Goal: Task Accomplishment & Management: Complete application form

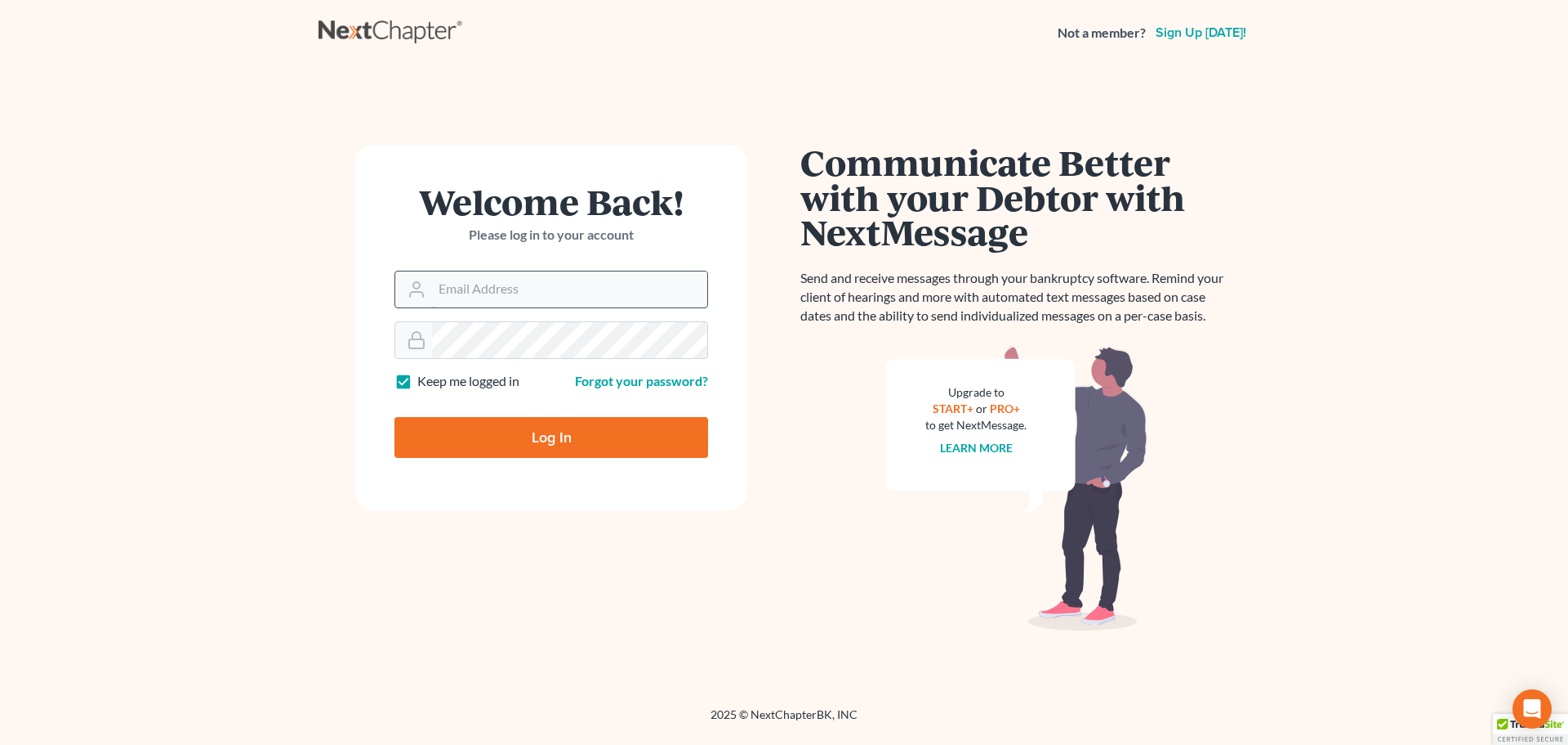
click at [514, 291] on input "Email Address" at bounding box center [570, 289] width 275 height 36
click at [545, 295] on input "Email Address" at bounding box center [570, 289] width 275 height 36
type input "[EMAIL_ADDRESS][DOMAIN_NAME]"
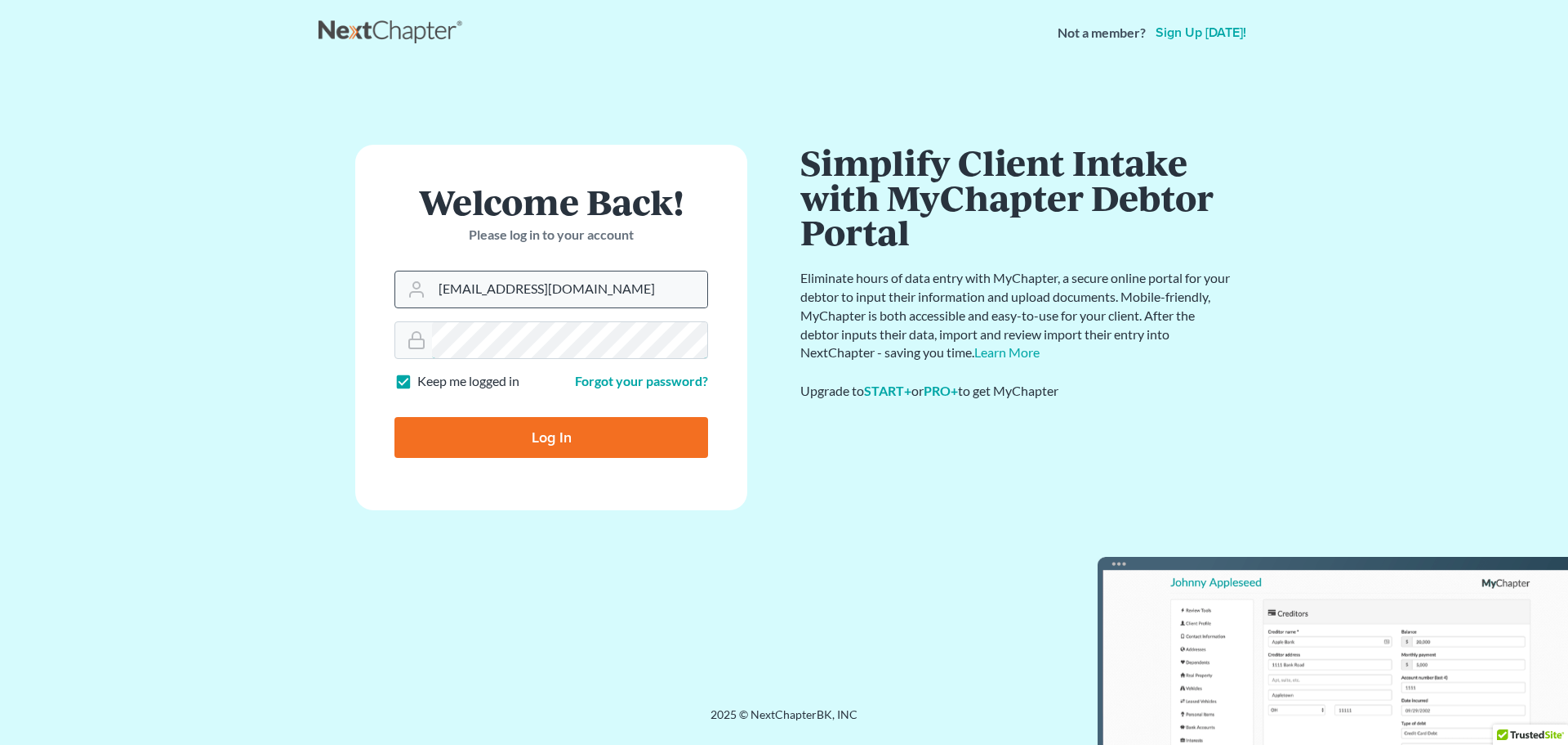
click at [395, 417] on input "Log In" at bounding box center [552, 436] width 314 height 40
type input "Thinking..."
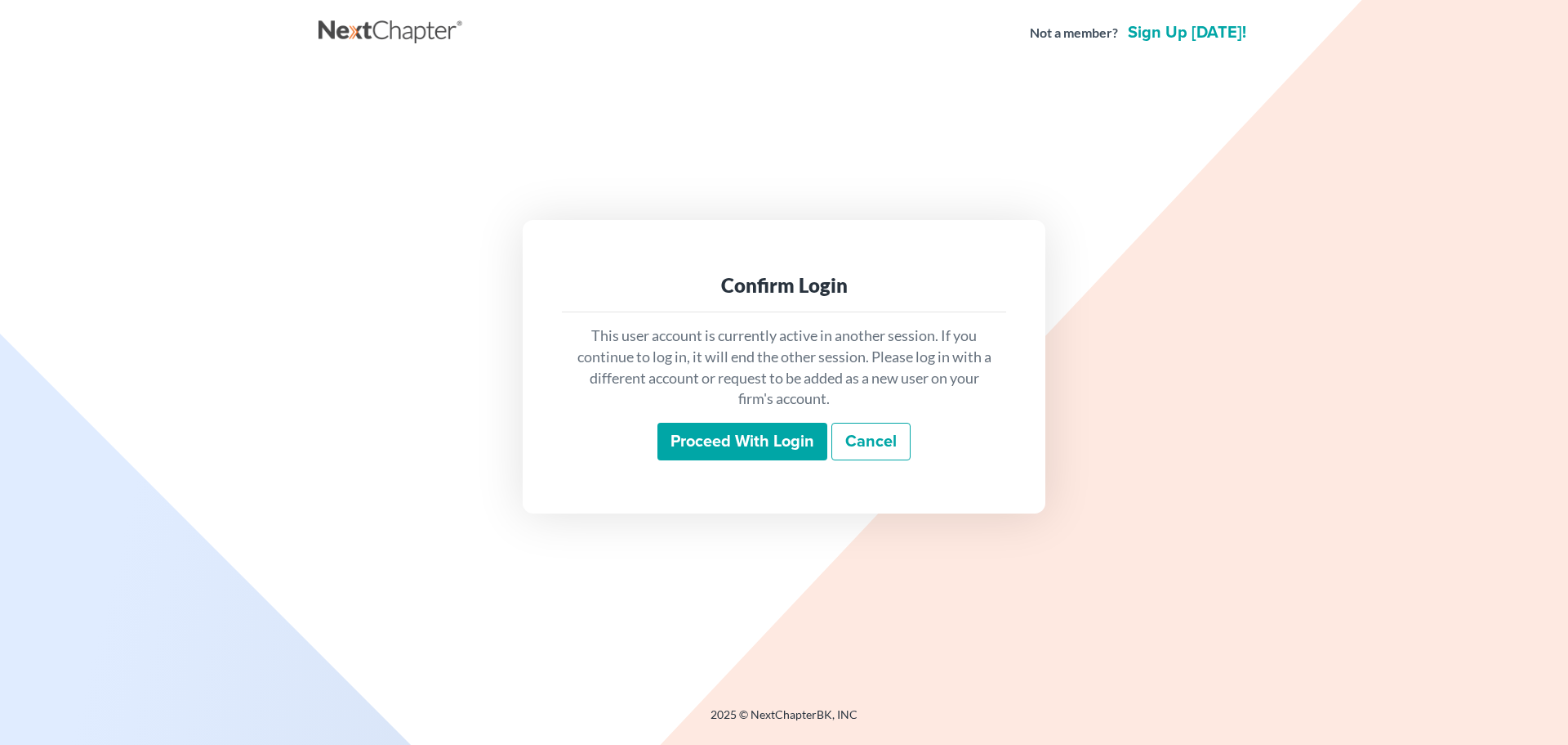
click at [766, 447] on input "Proceed with login" at bounding box center [742, 441] width 170 height 38
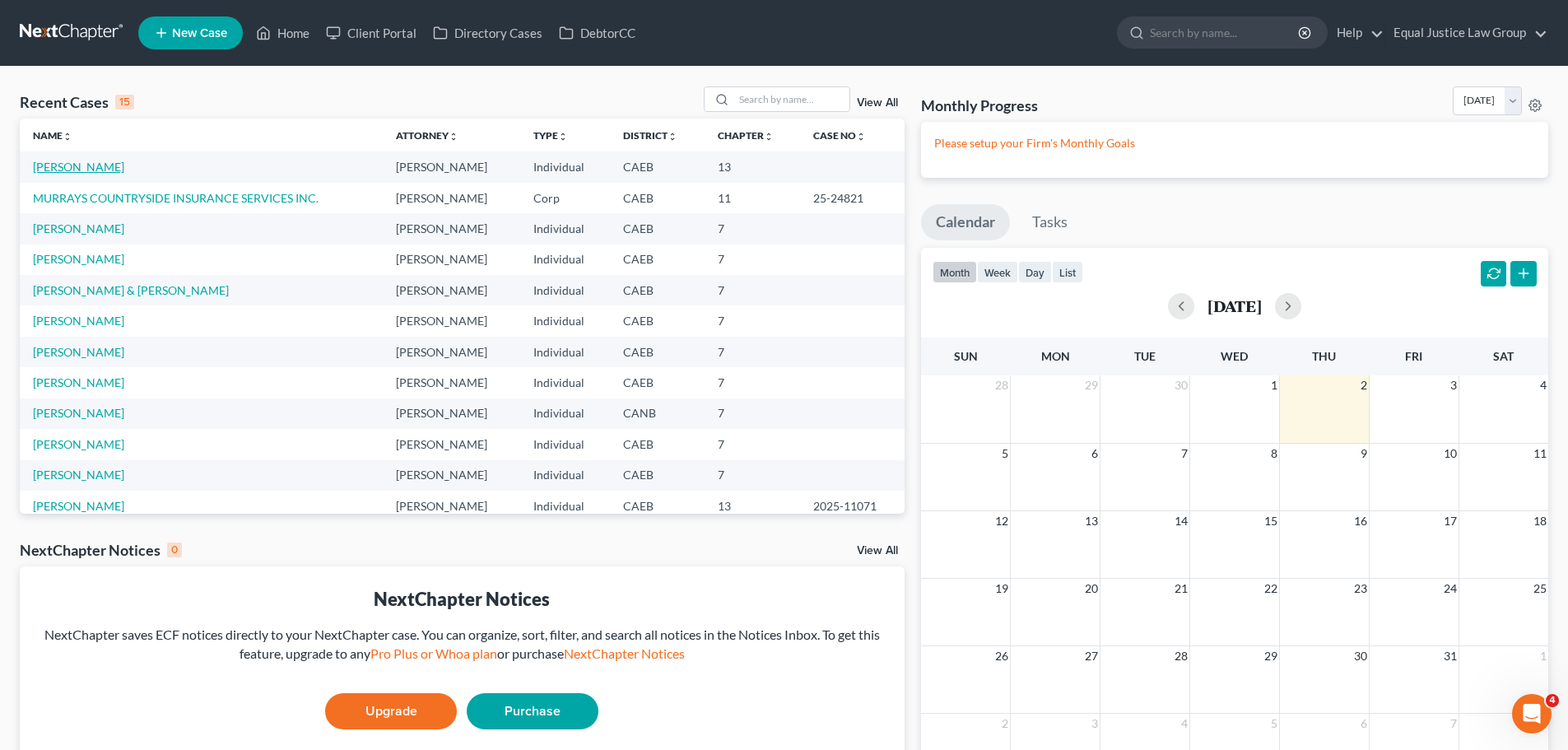
click at [82, 170] on link "Levien, Nicole" at bounding box center [79, 167] width 91 height 14
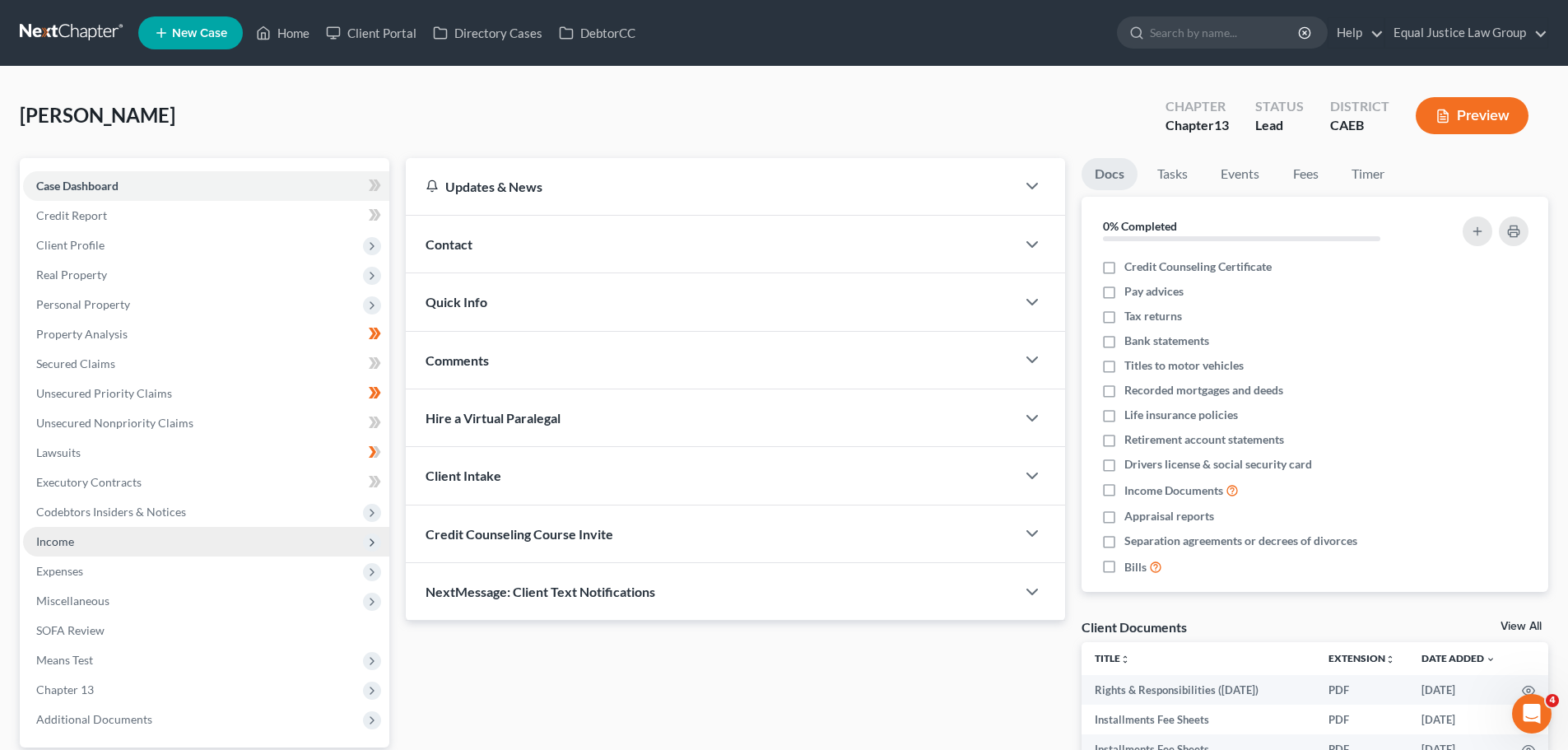
click at [84, 541] on span "Income" at bounding box center [206, 541] width 367 height 29
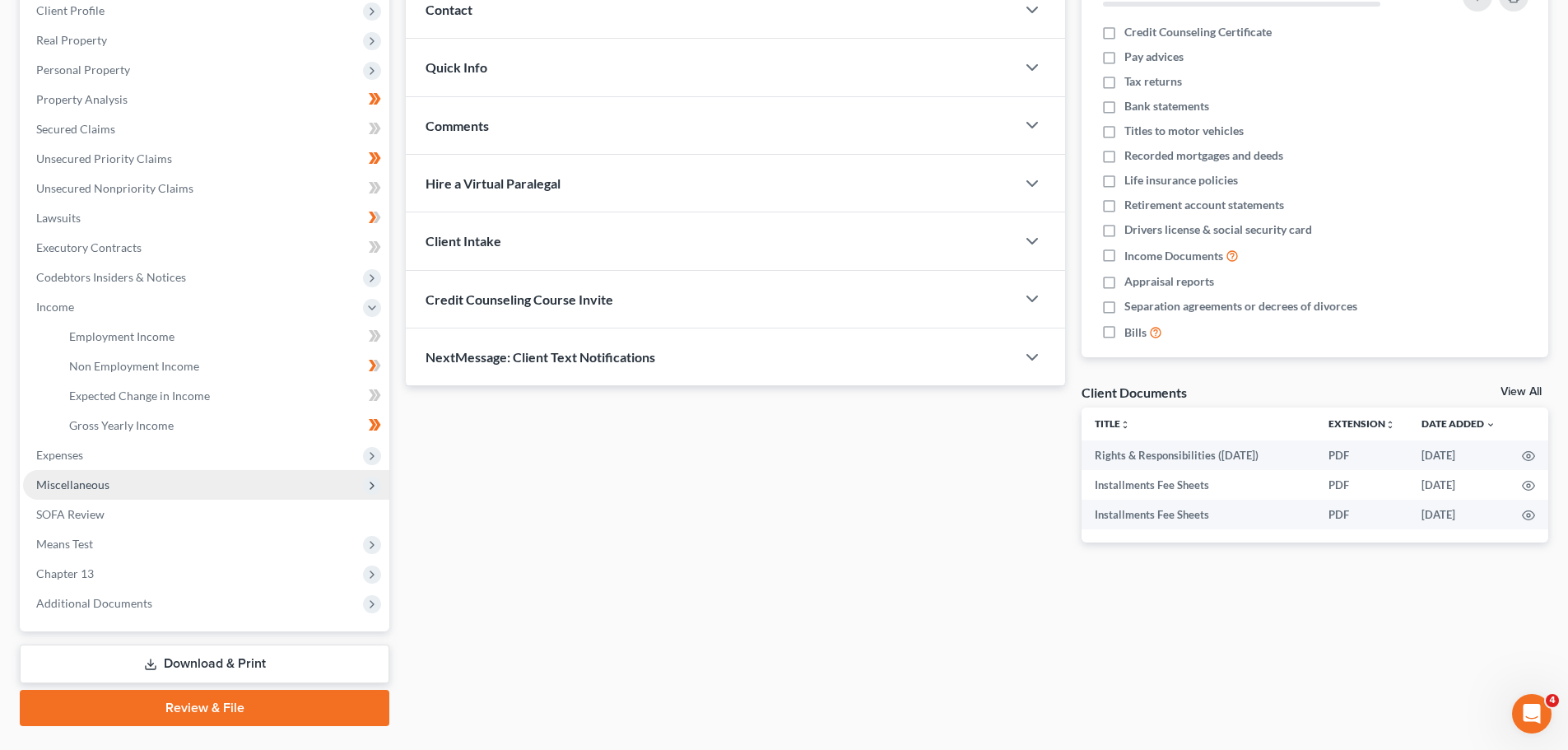
scroll to position [247, 0]
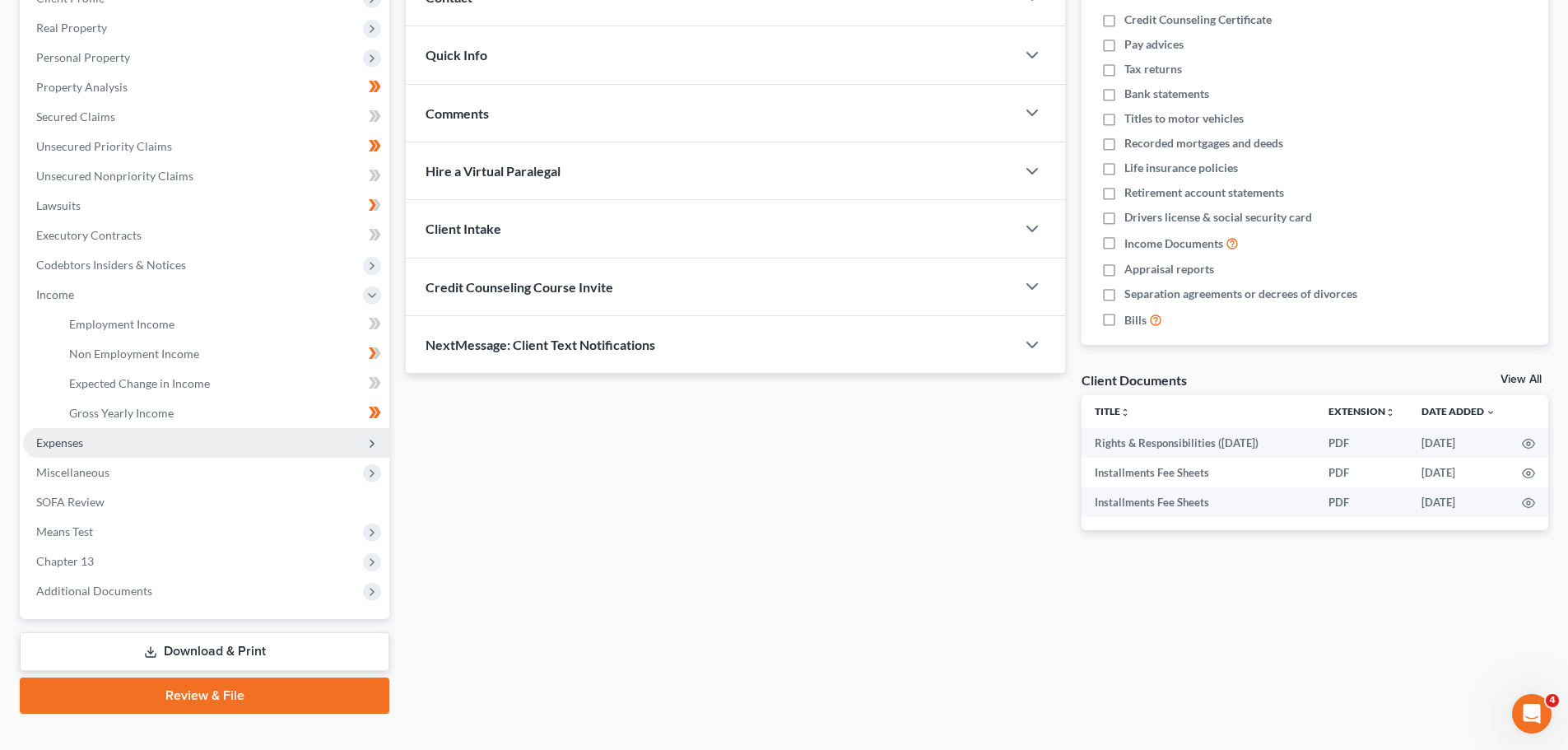
click at [81, 440] on span "Expenses" at bounding box center [60, 442] width 47 height 14
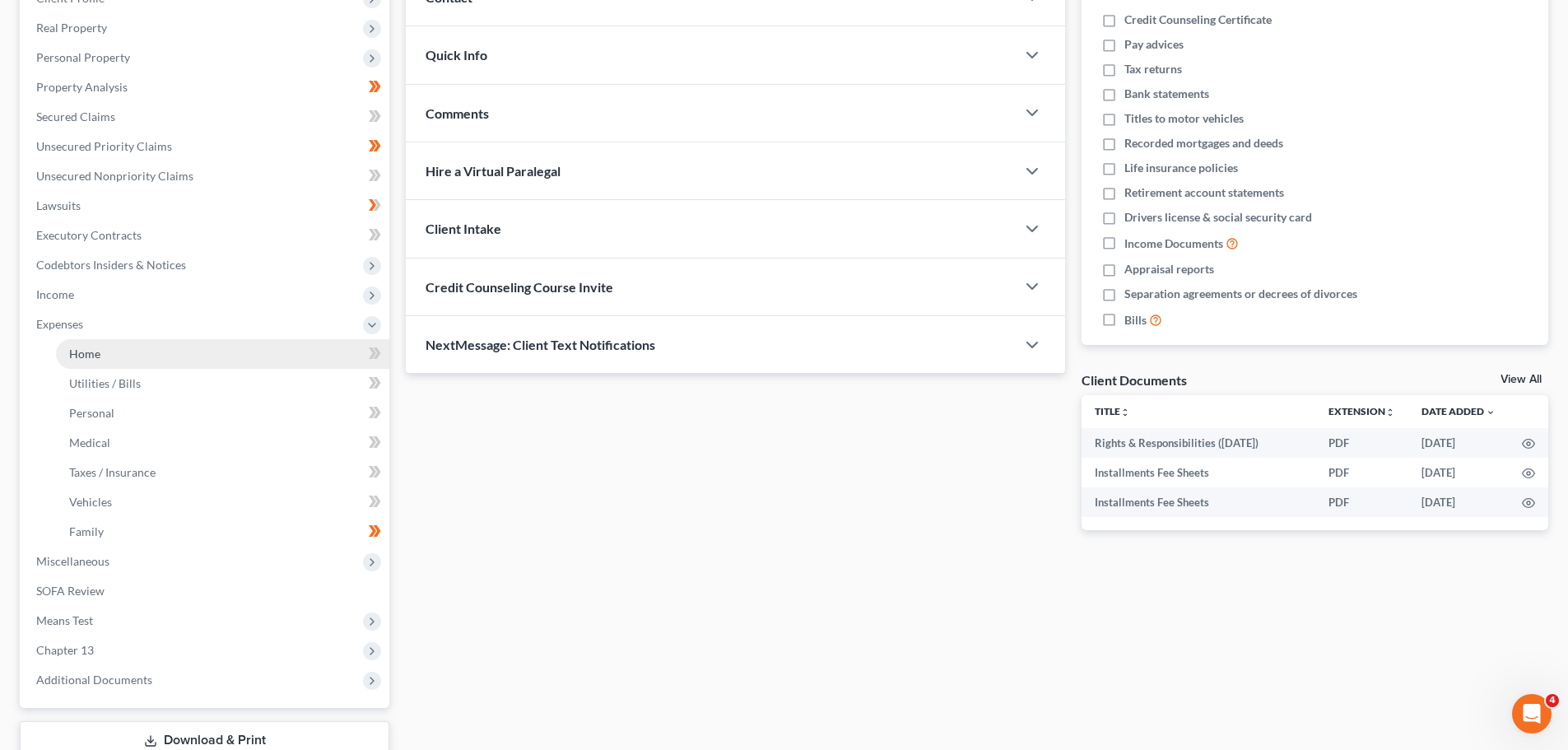
click at [85, 347] on span "Home" at bounding box center [84, 353] width 31 height 14
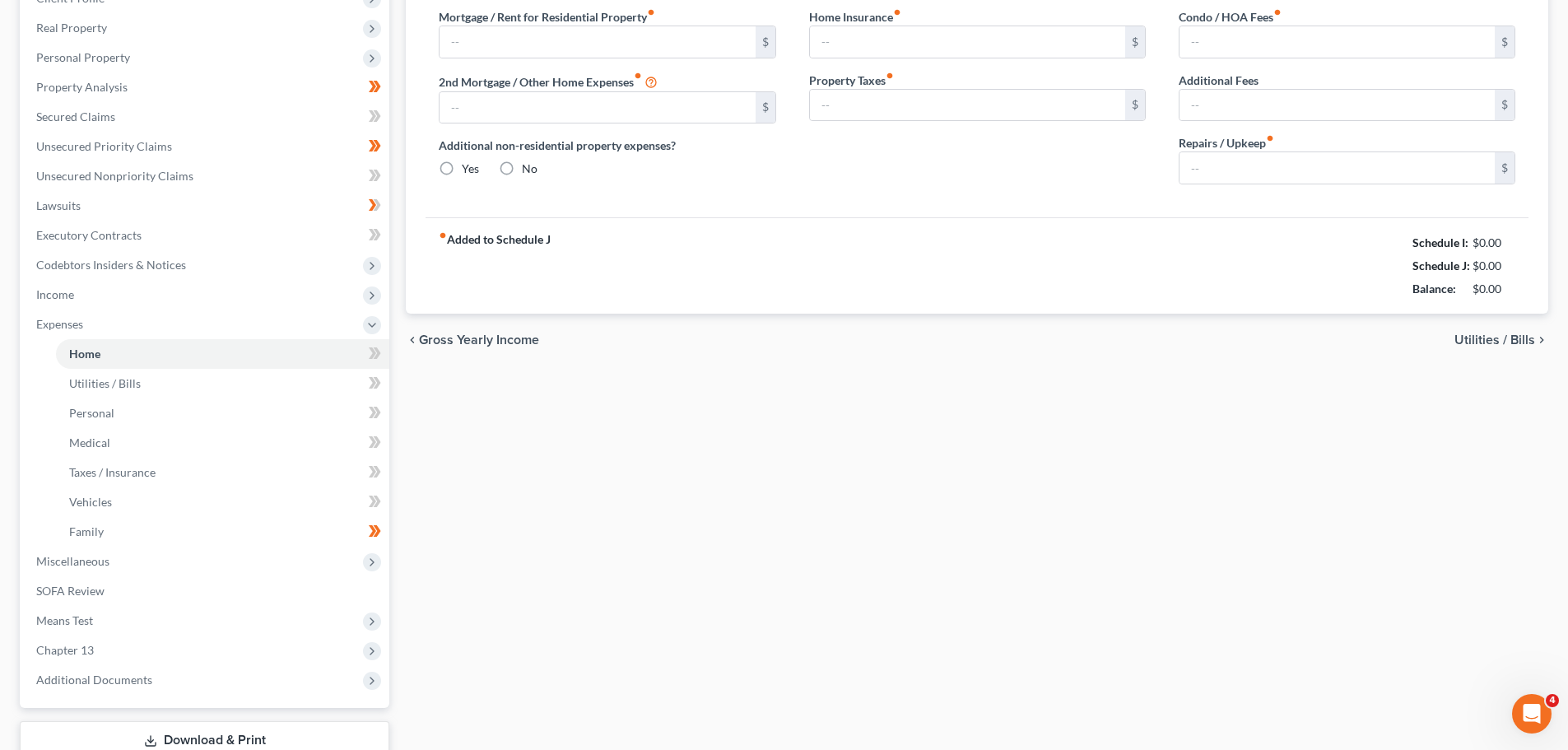
type input "775.34"
radio input "true"
type input "0.00"
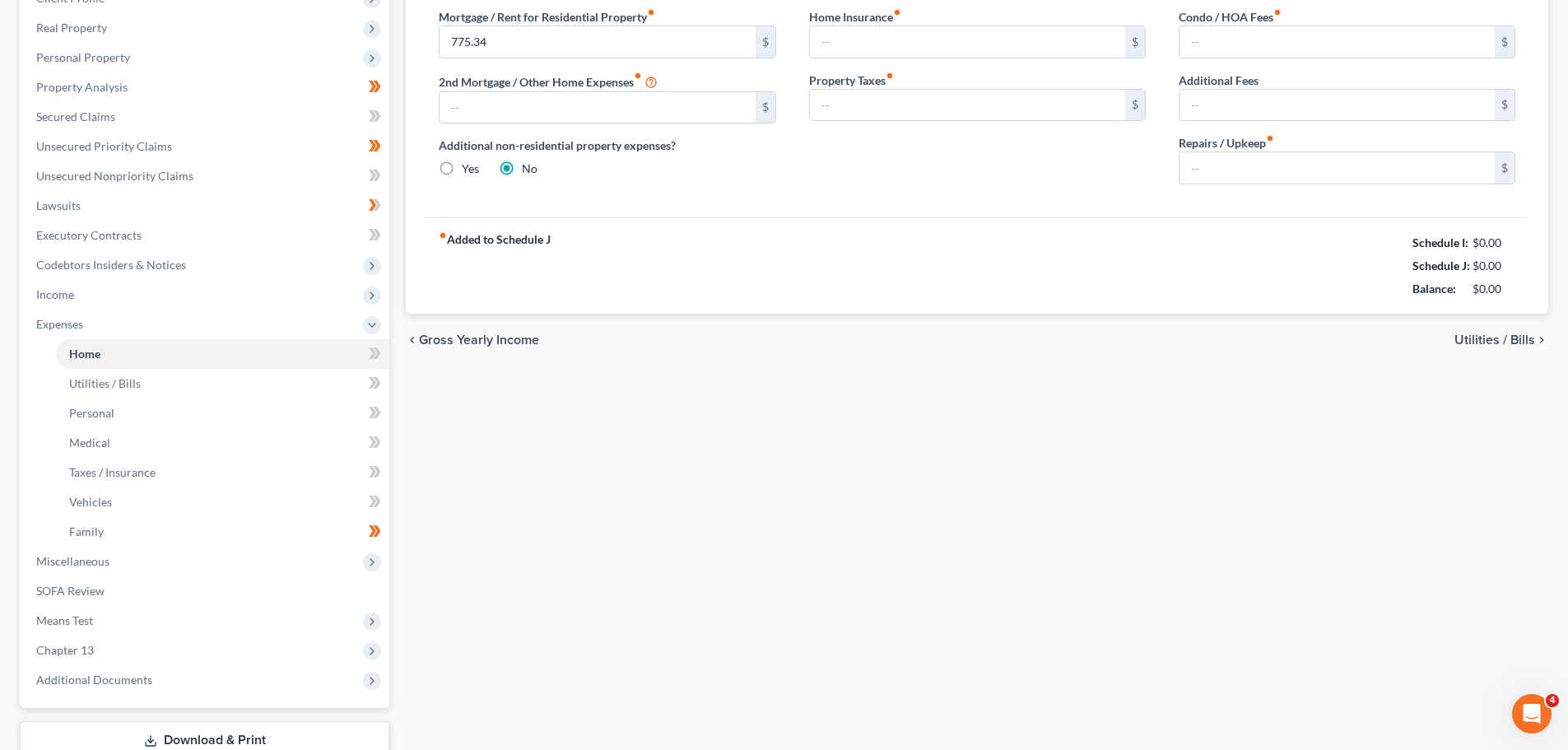
type input "0.00"
type input "20.00"
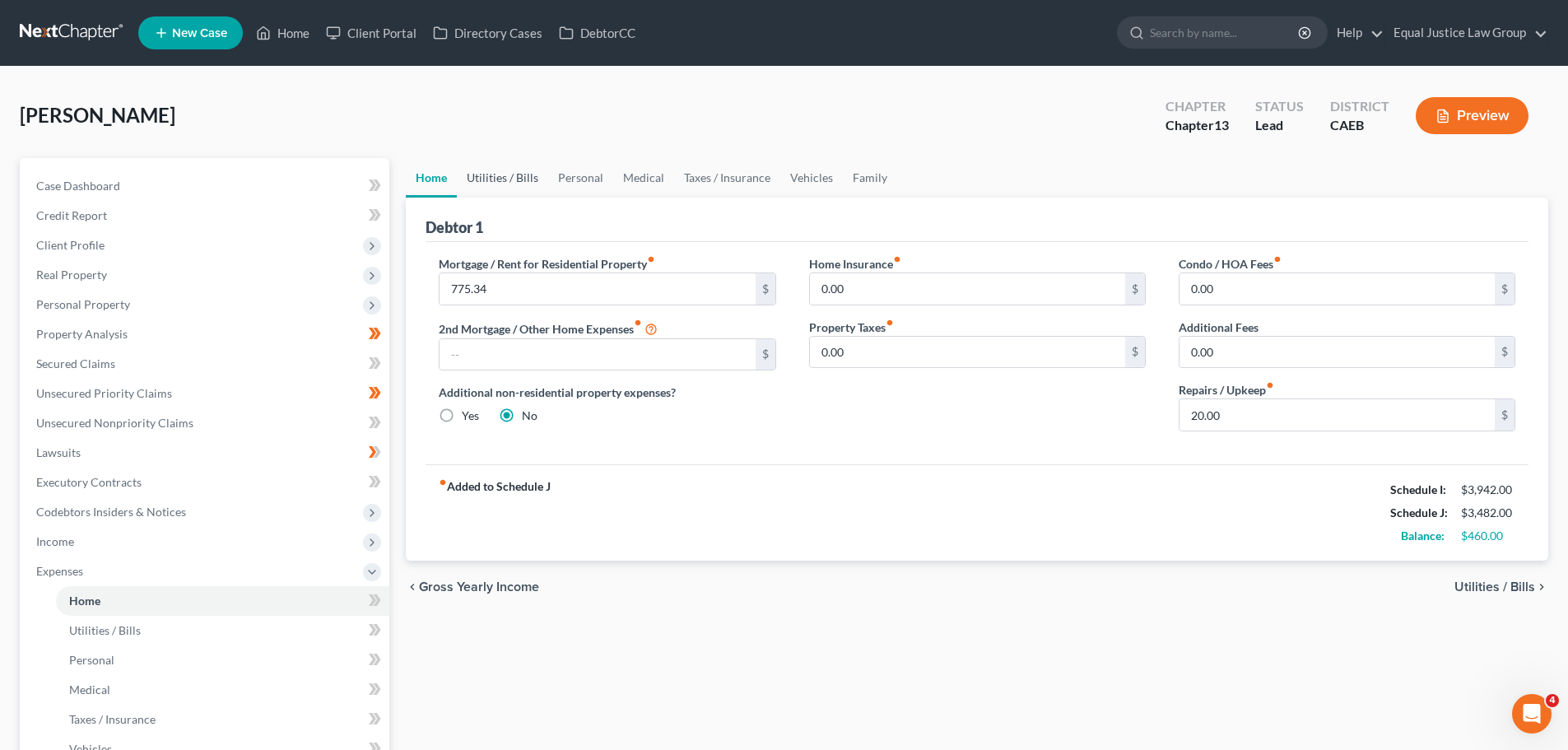
click at [506, 177] on link "Utilities / Bills" at bounding box center [502, 178] width 91 height 40
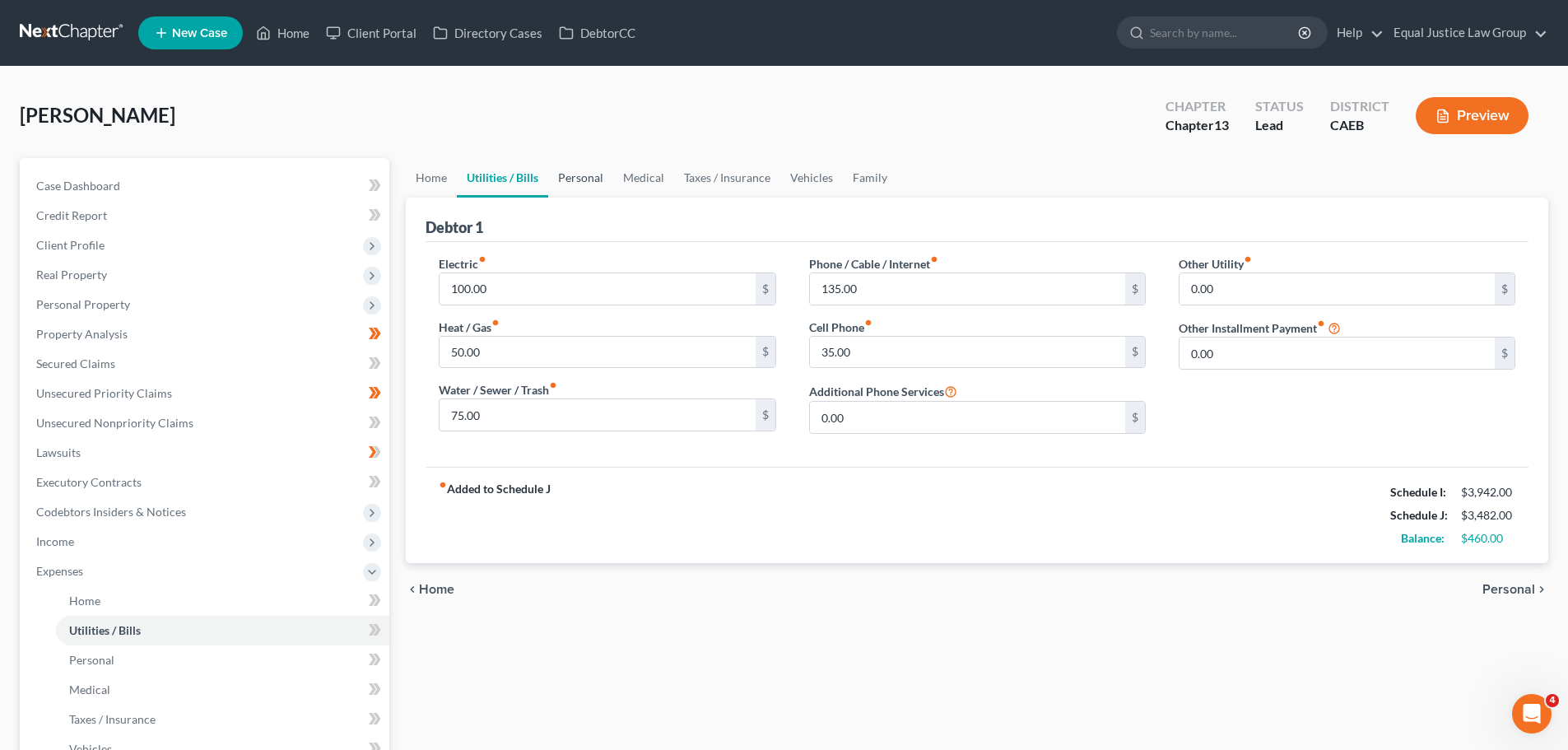
click at [587, 176] on link "Personal" at bounding box center [581, 178] width 65 height 40
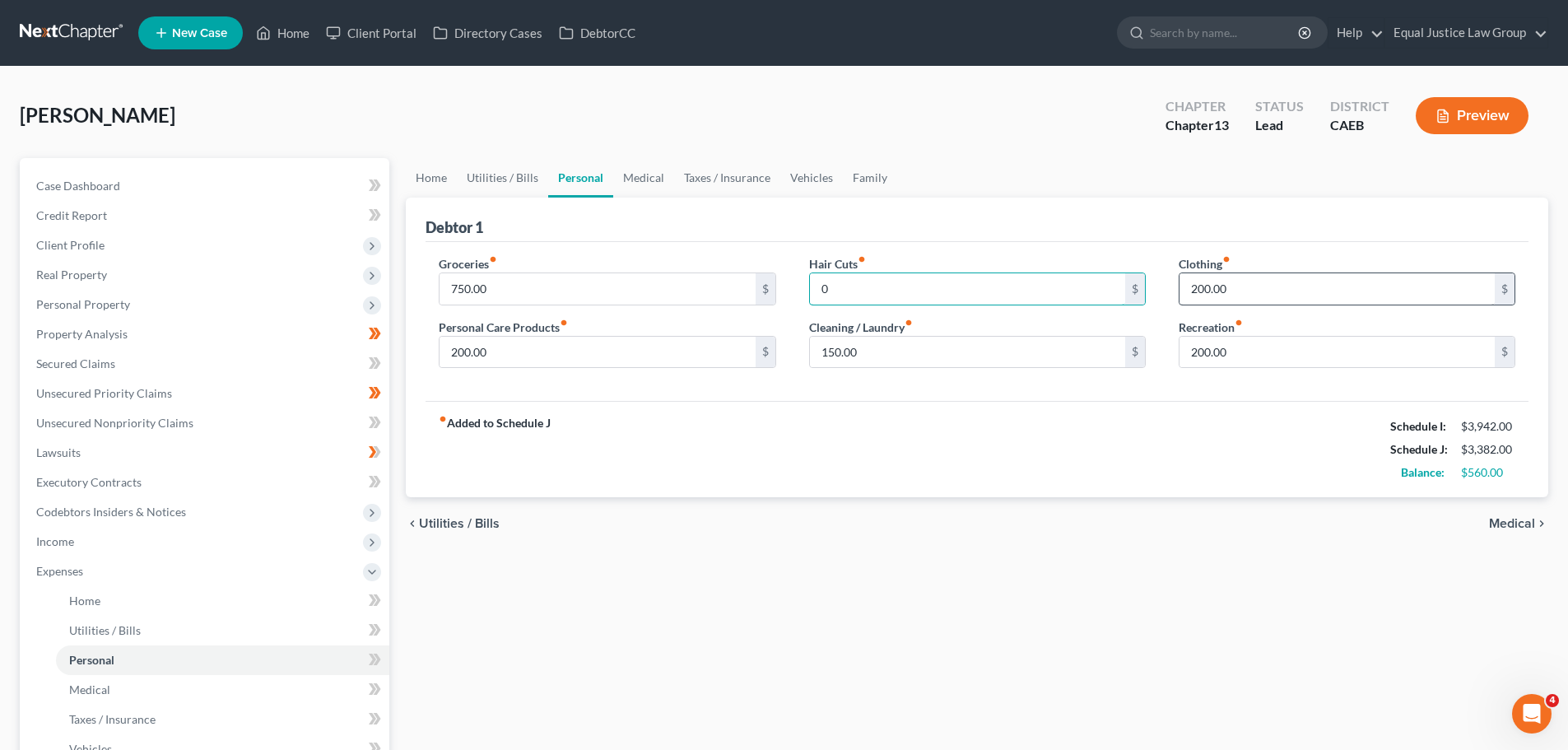
type input "0"
click at [1247, 280] on input "200.00" at bounding box center [1337, 288] width 315 height 31
click at [1289, 289] on input "200.00" at bounding box center [1337, 288] width 315 height 31
drag, startPoint x: 1268, startPoint y: 298, endPoint x: 1121, endPoint y: 311, distance: 147.6
click at [1121, 311] on div "Groceries fiber_manual_record 750.00 $ Personal Care Products fiber_manual_reco…" at bounding box center [977, 318] width 1109 height 127
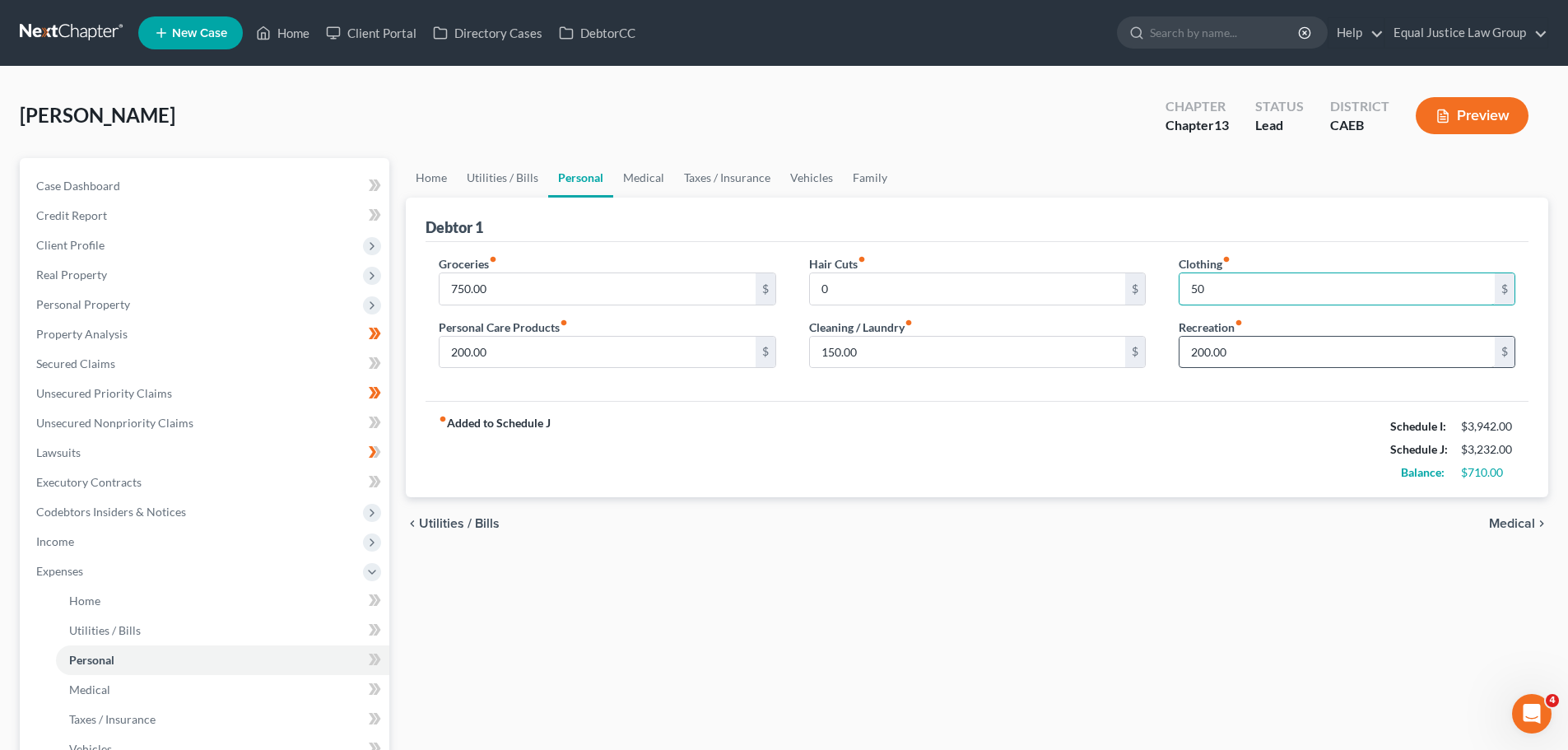
type input "50"
click at [1247, 354] on input "200.00" at bounding box center [1337, 351] width 315 height 31
click at [1268, 339] on input "200.00" at bounding box center [1337, 351] width 315 height 31
type input "90"
click at [1190, 455] on div "fiber_manual_record Added to Schedule J Schedule I: $3,942.00 Schedule J: $3,12…" at bounding box center [977, 449] width 1103 height 97
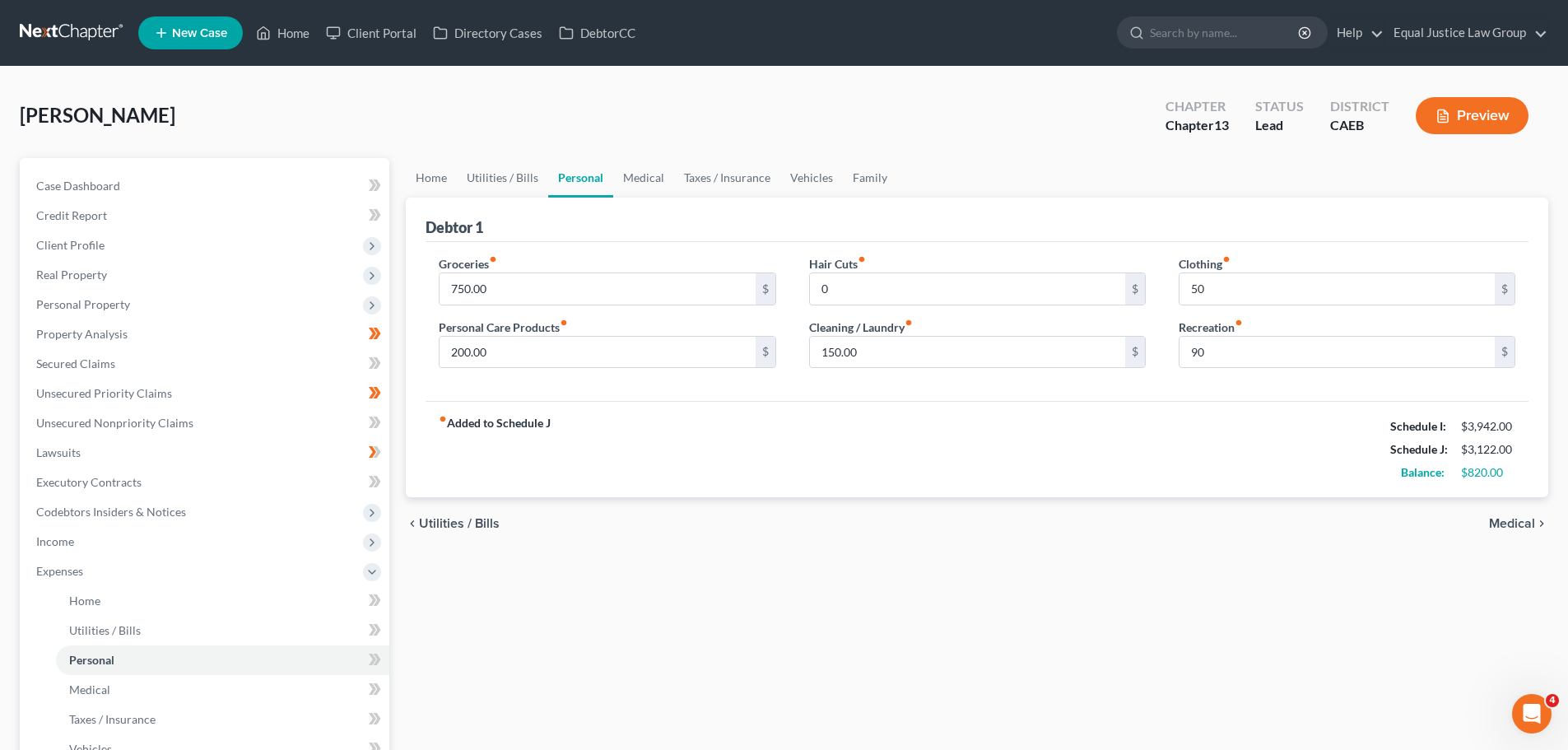
click at [1082, 443] on div "fiber_manual_record Added to Schedule J Schedule I: $3,942.00 Schedule J: $3,12…" at bounding box center [977, 449] width 1103 height 97
click at [53, 539] on span "Income" at bounding box center [55, 541] width 38 height 14
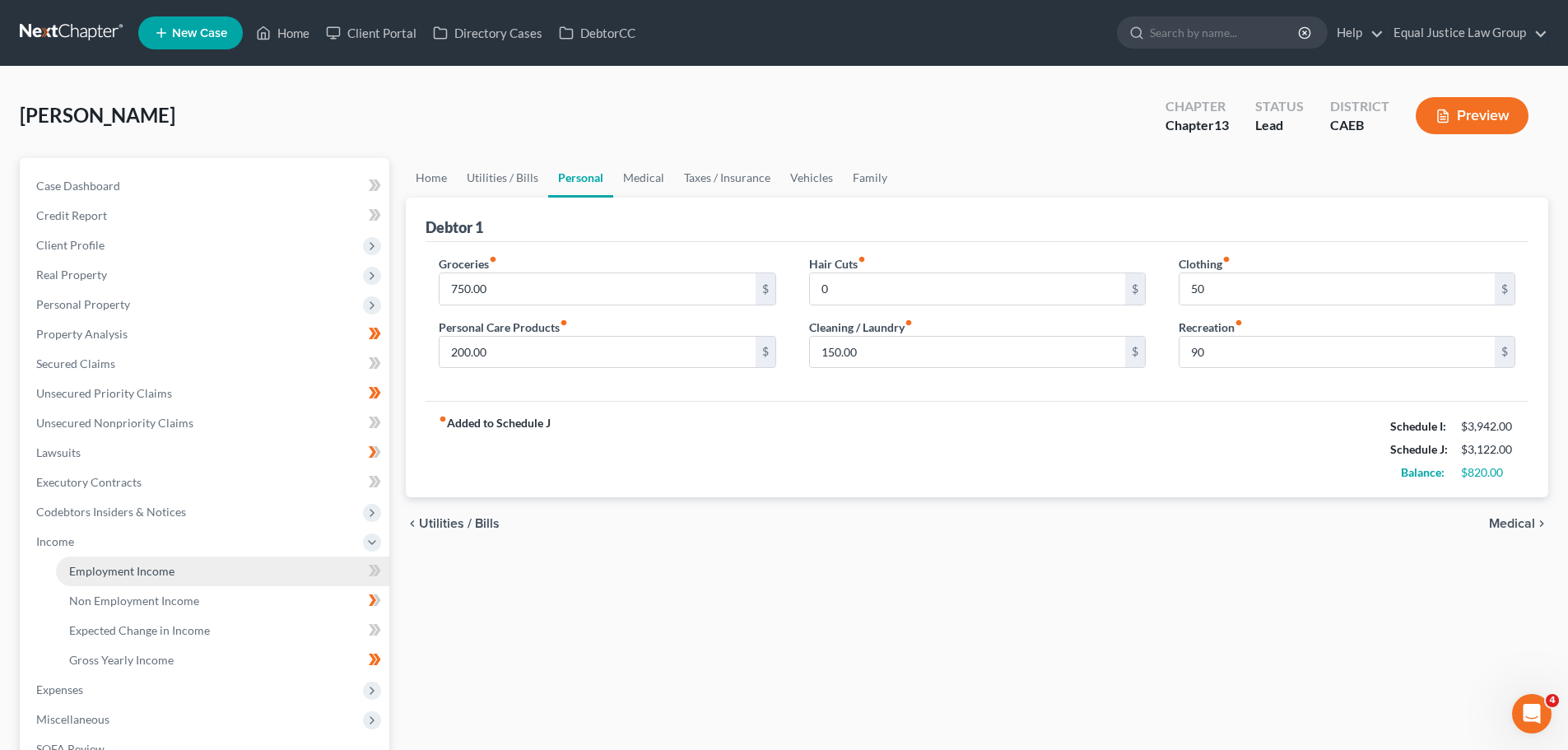
click at [87, 569] on span "Employment Income" at bounding box center [121, 570] width 105 height 14
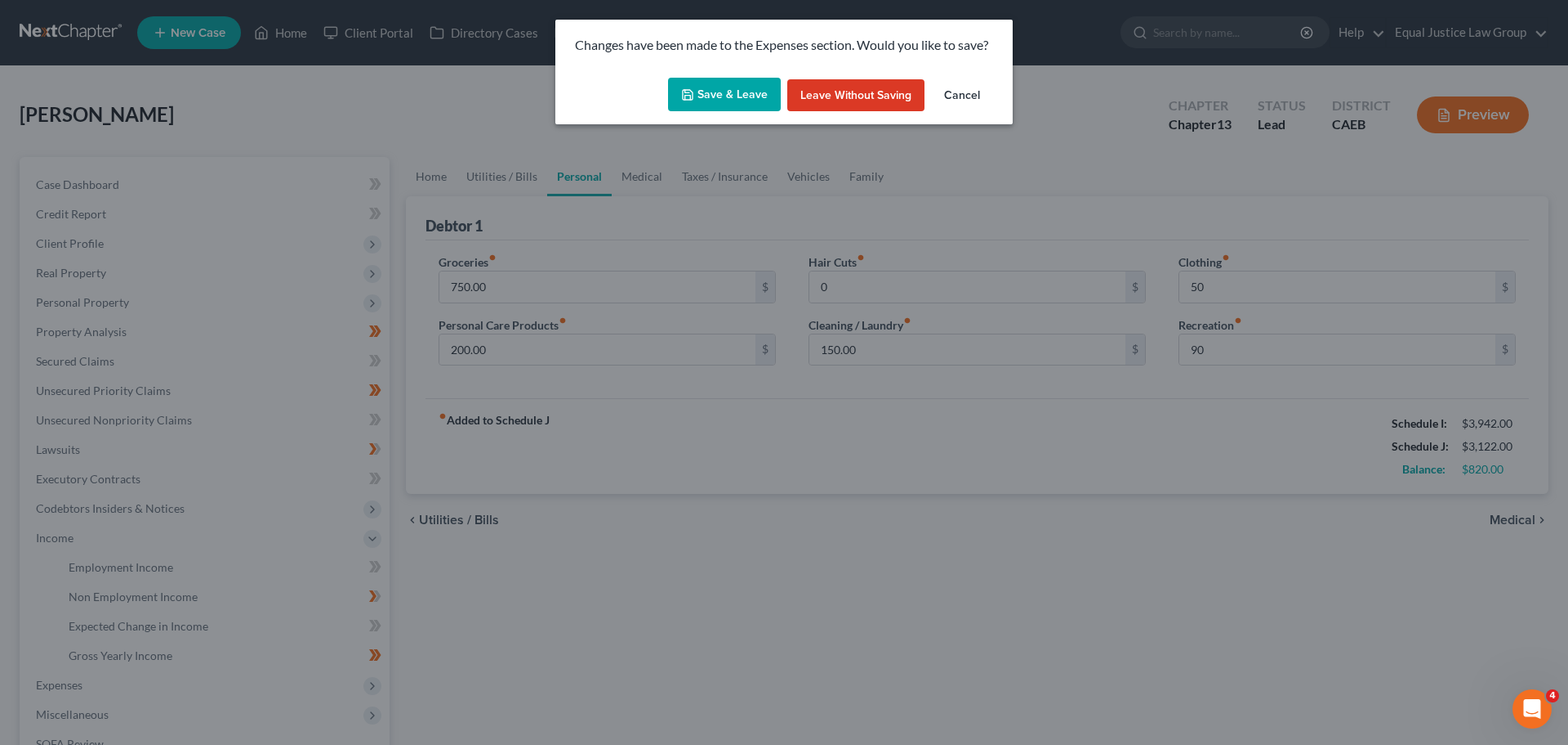
click at [734, 93] on button "Save & Leave" at bounding box center [725, 95] width 113 height 34
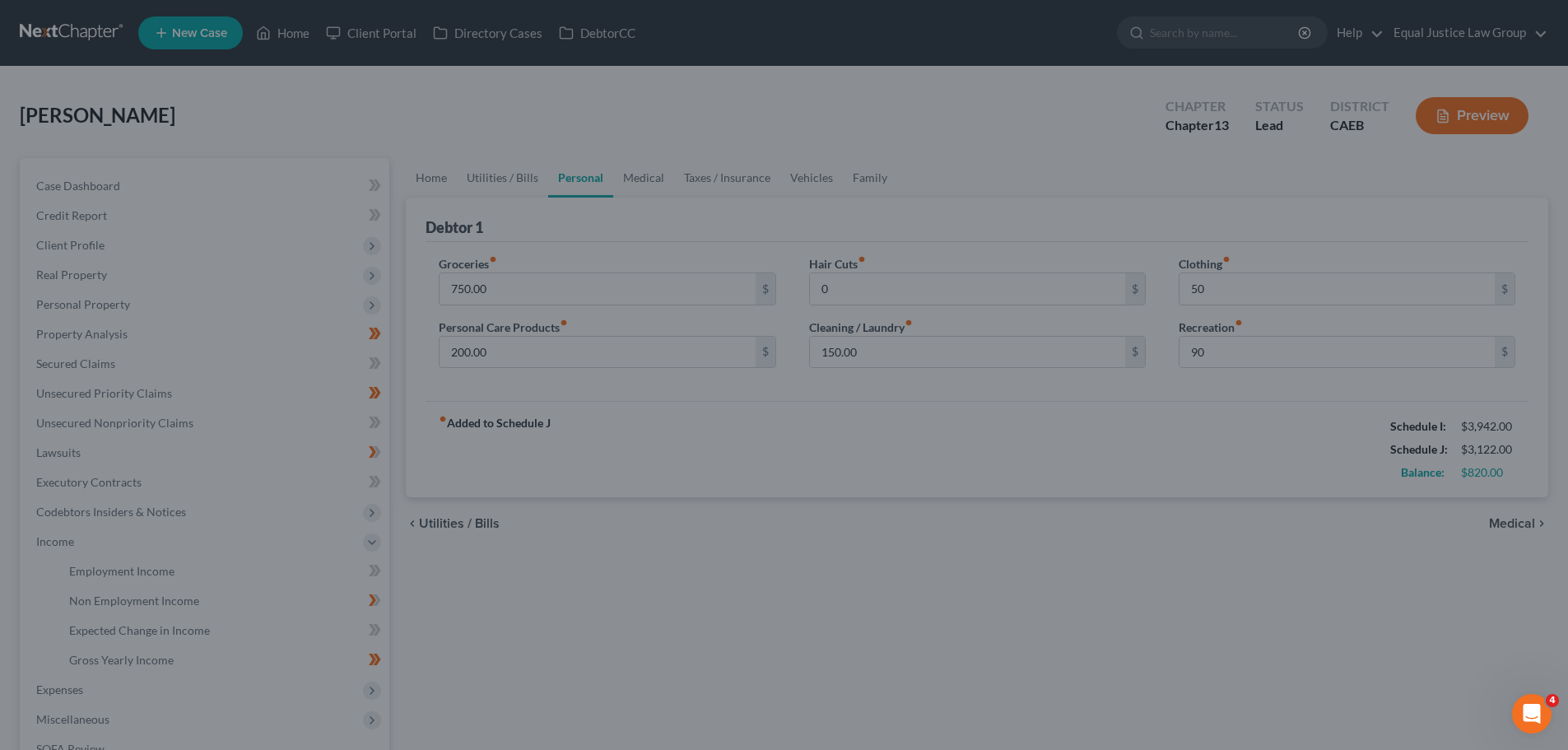
type input "0.00"
type input "50.00"
type input "90.00"
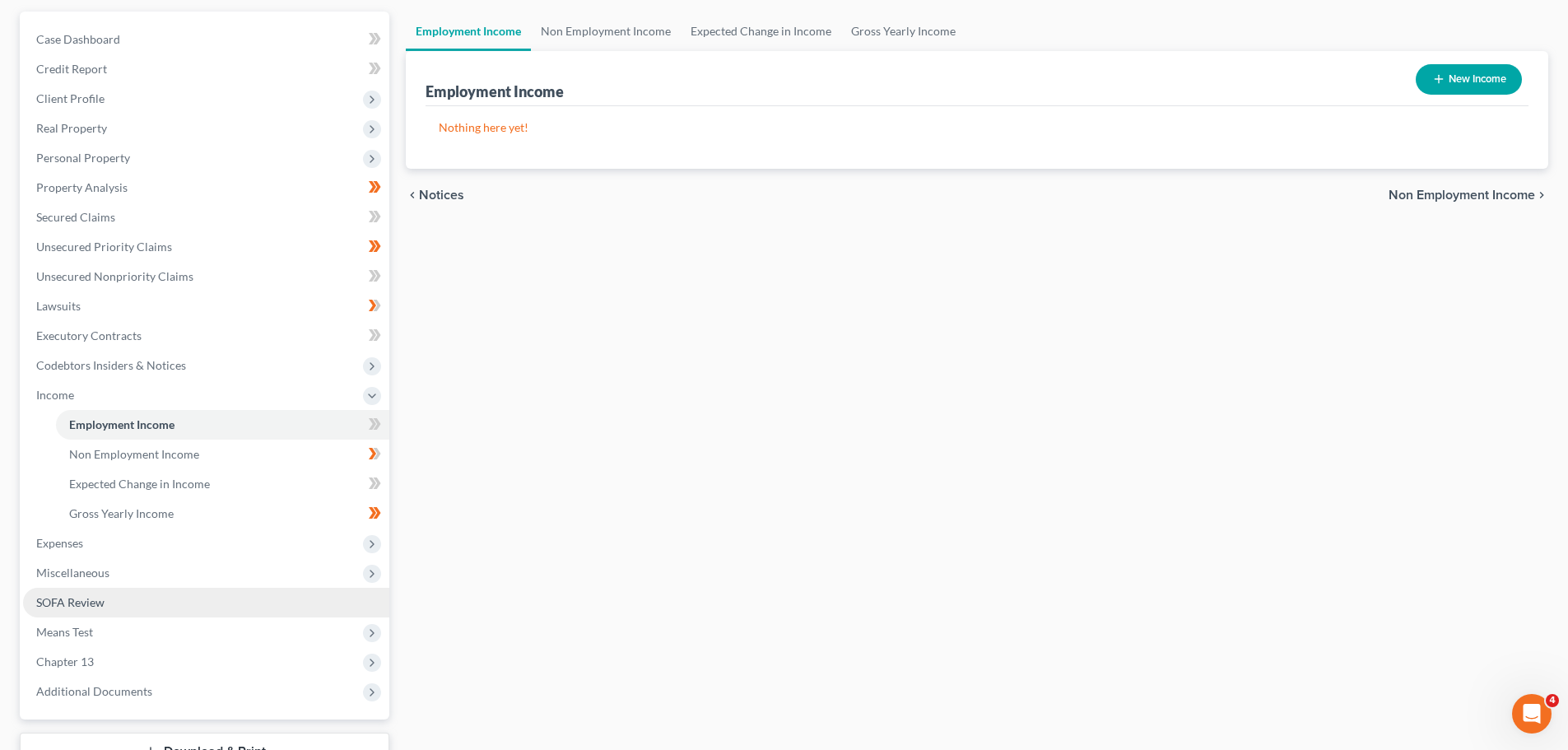
scroll to position [165, 0]
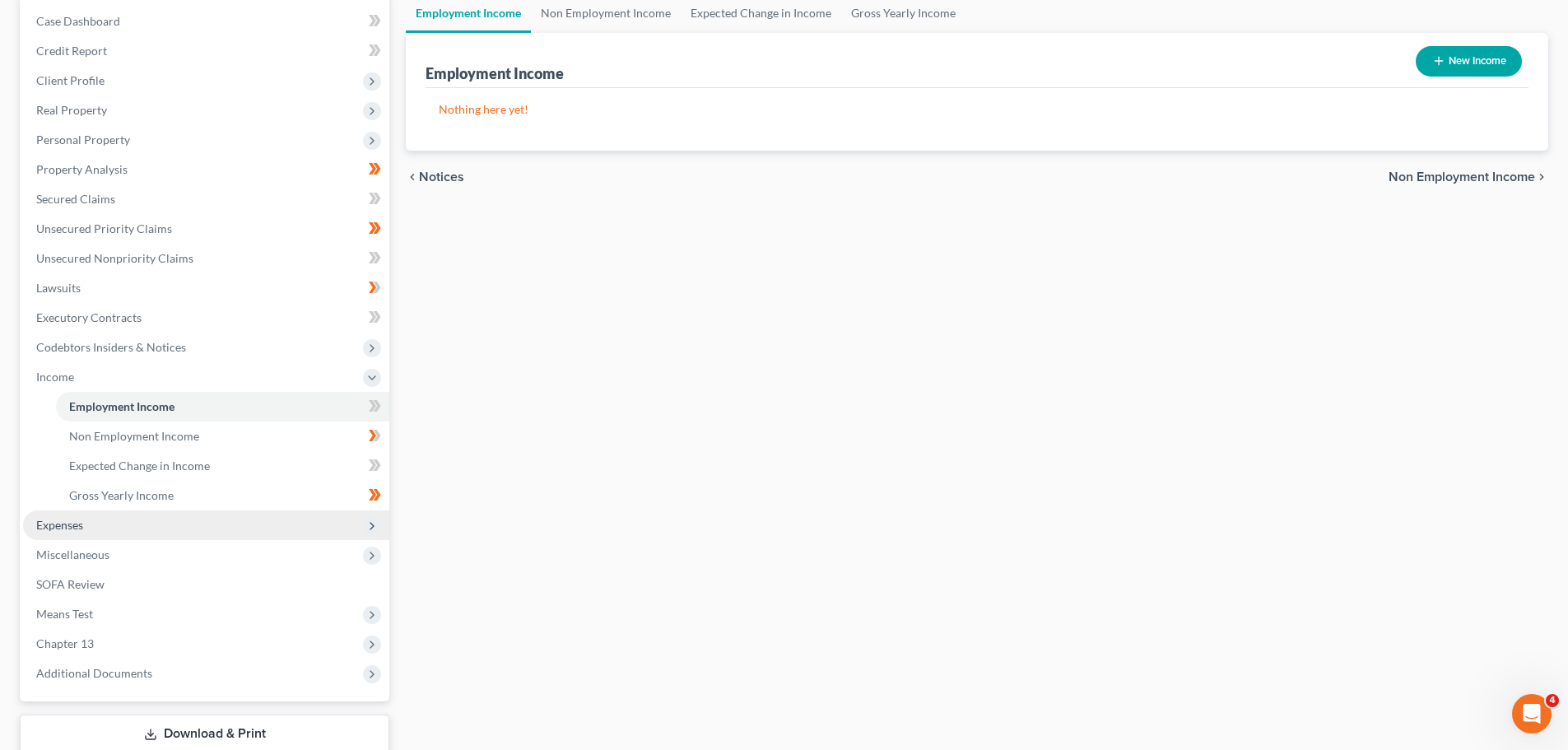
click at [68, 524] on span "Expenses" at bounding box center [60, 525] width 47 height 14
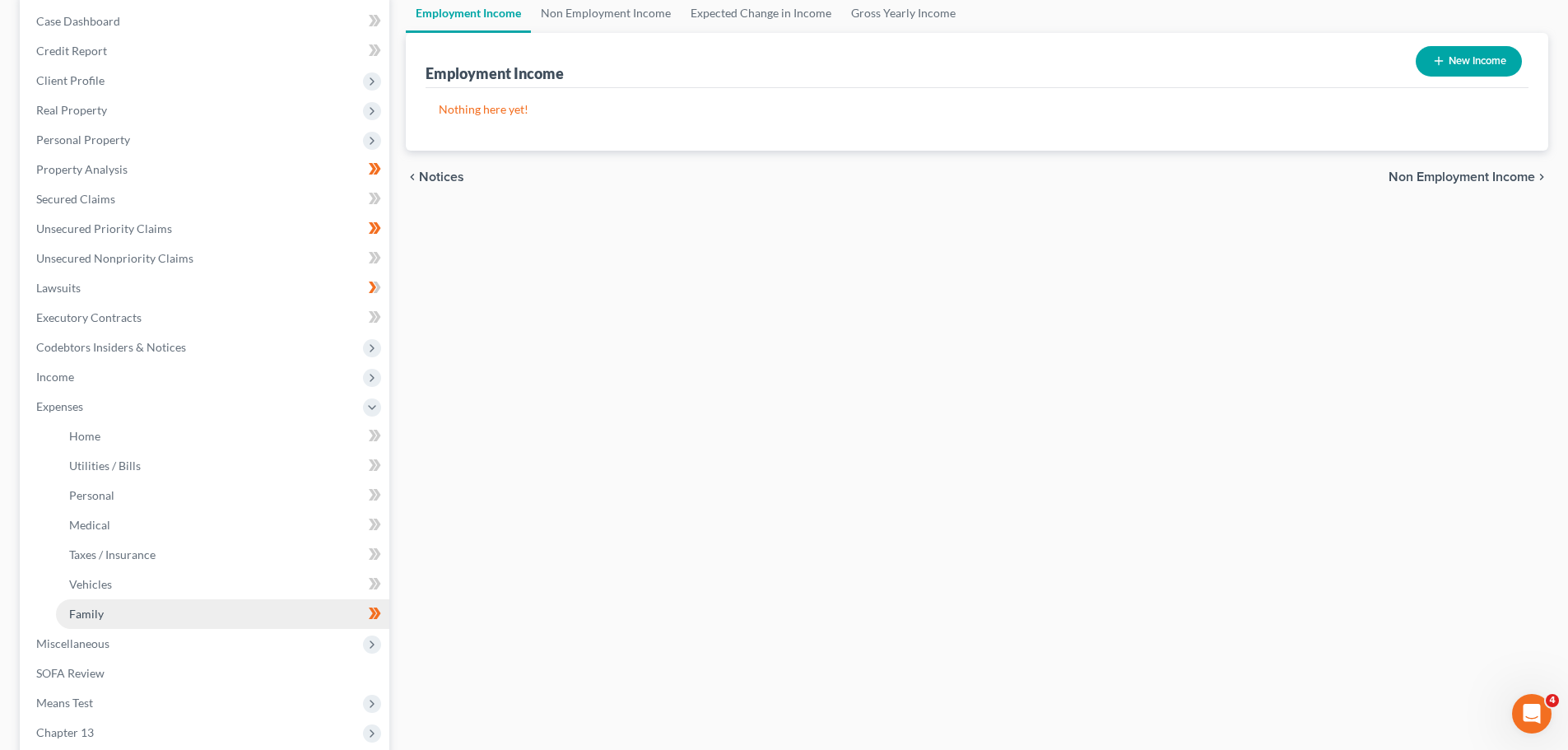
click at [96, 609] on span "Family" at bounding box center [86, 613] width 34 height 14
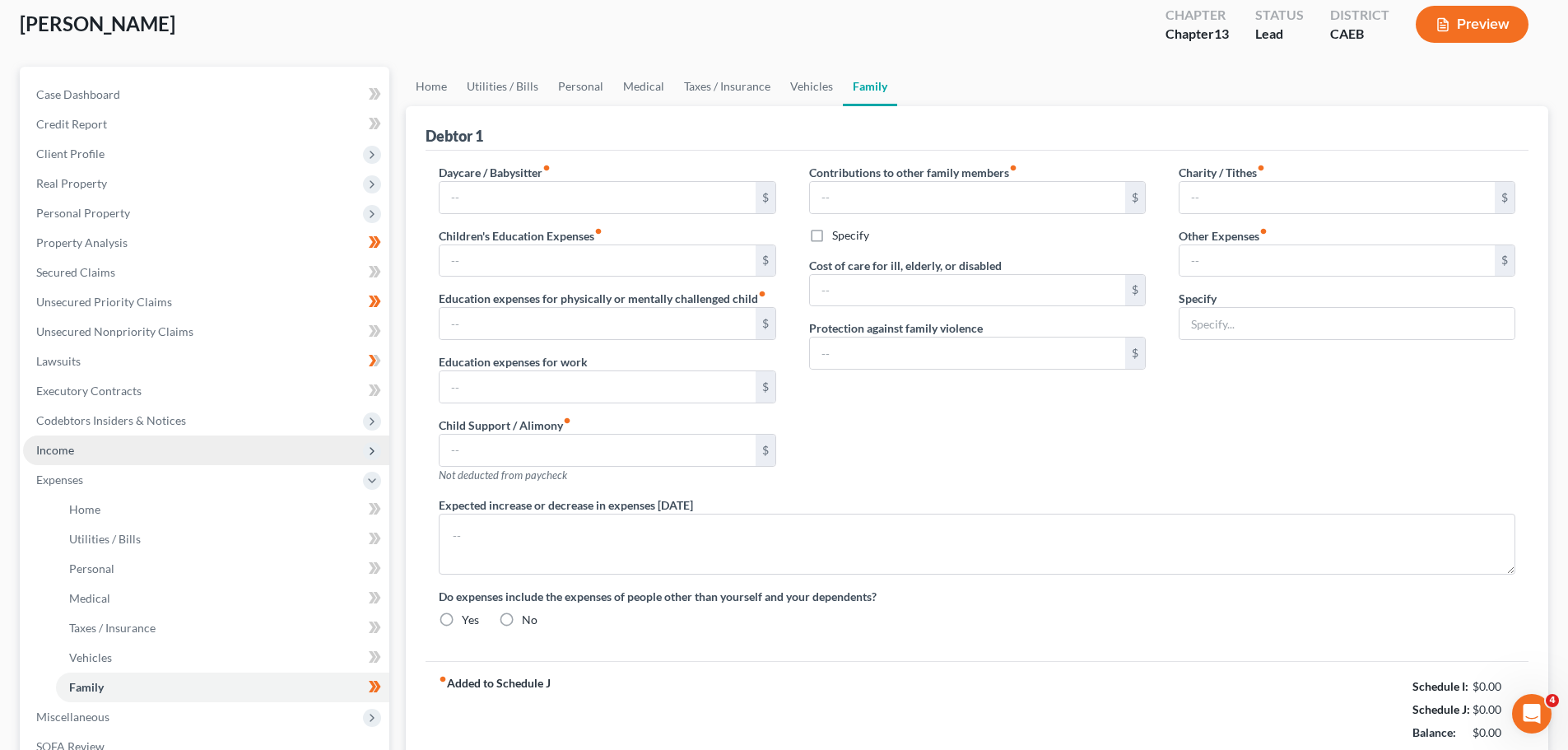
type input "0.00"
type input "41.66"
type input "0.00"
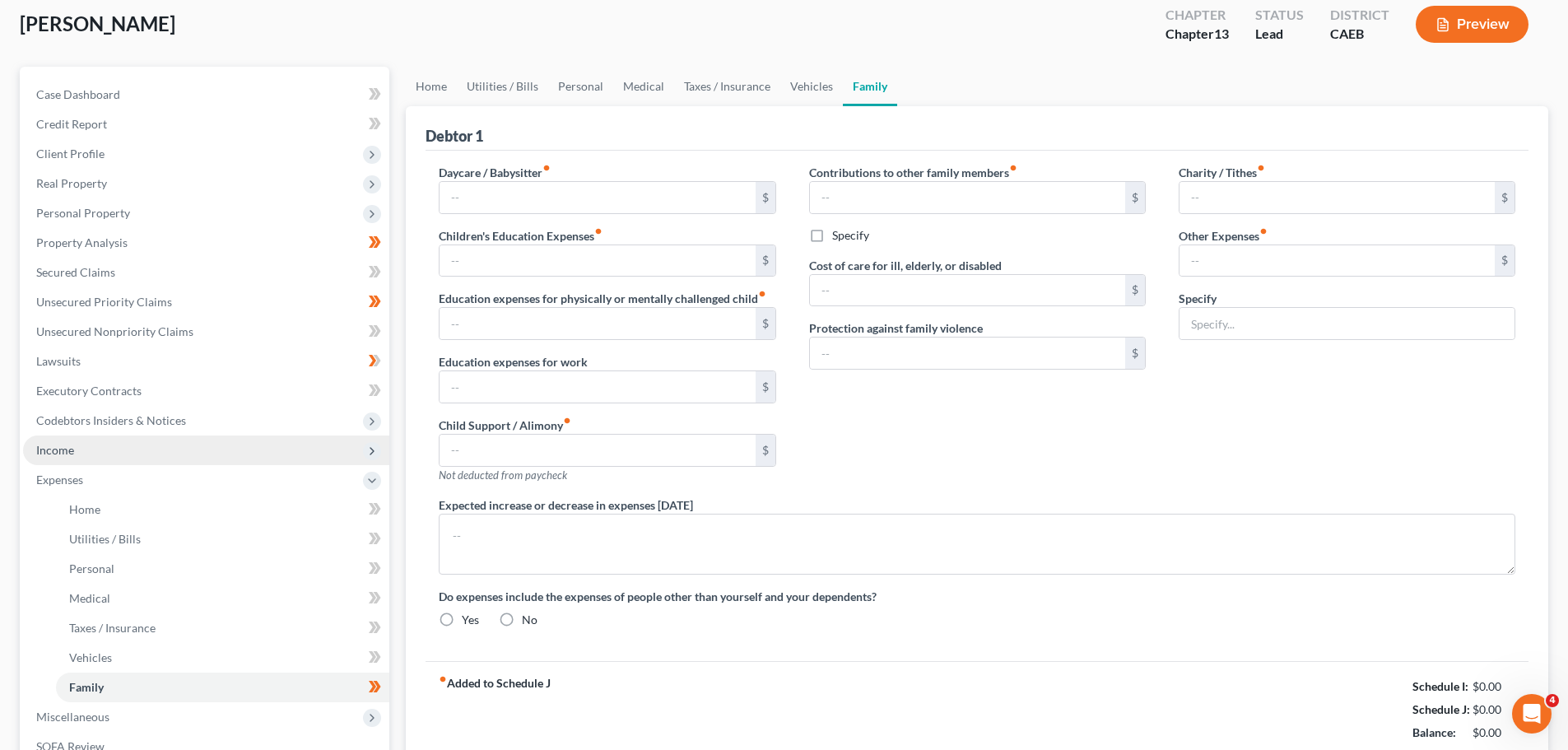
type input "0.00"
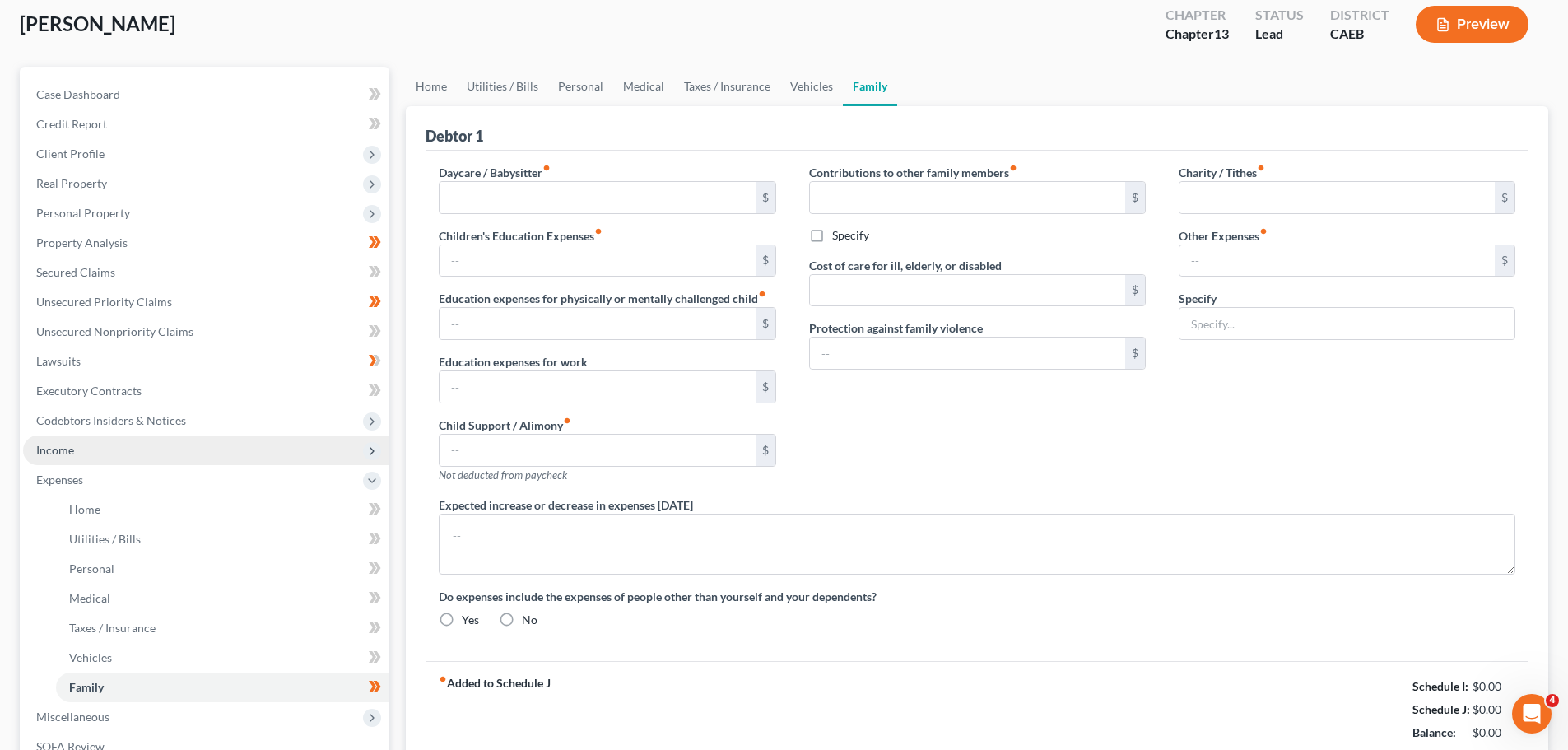
radio input "true"
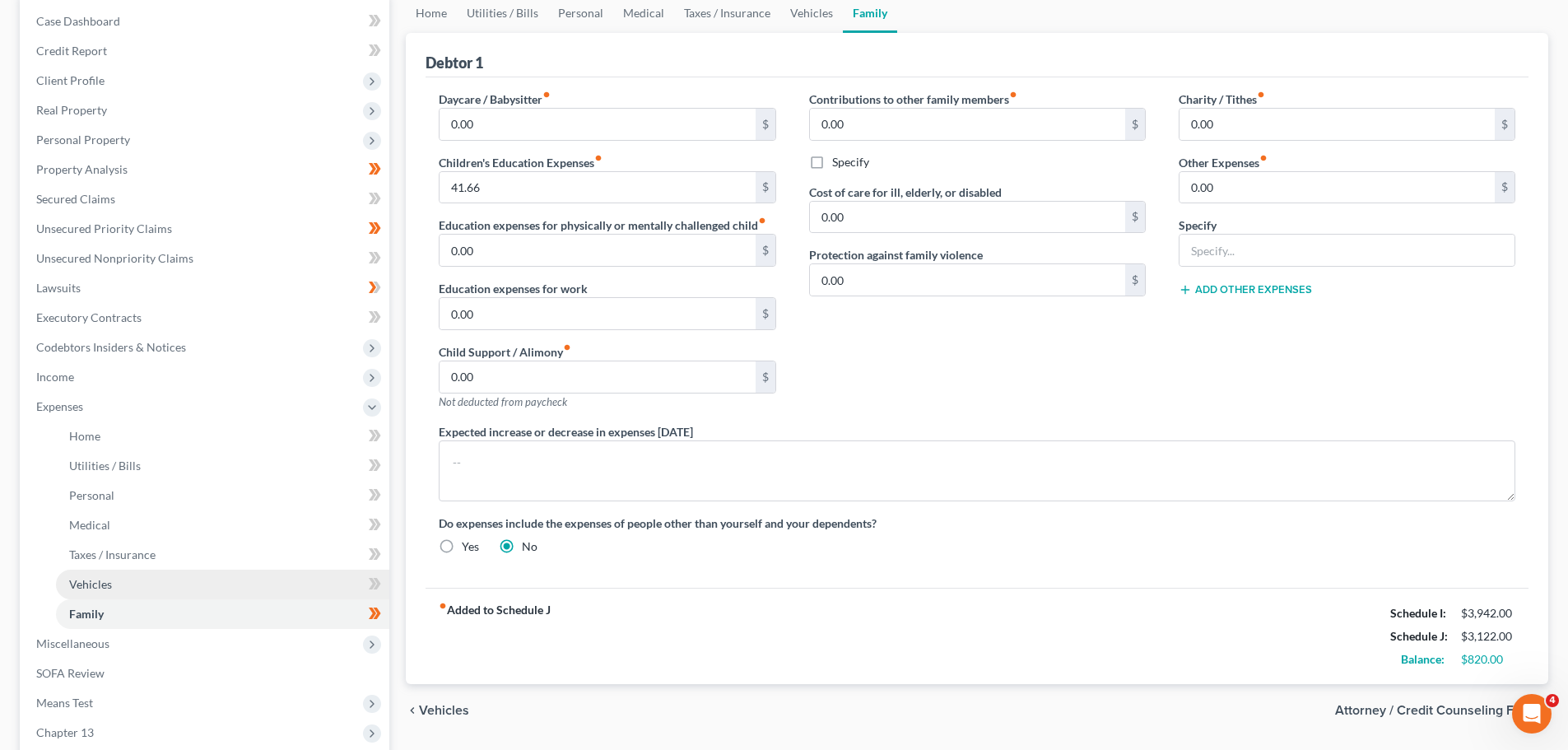
scroll to position [247, 0]
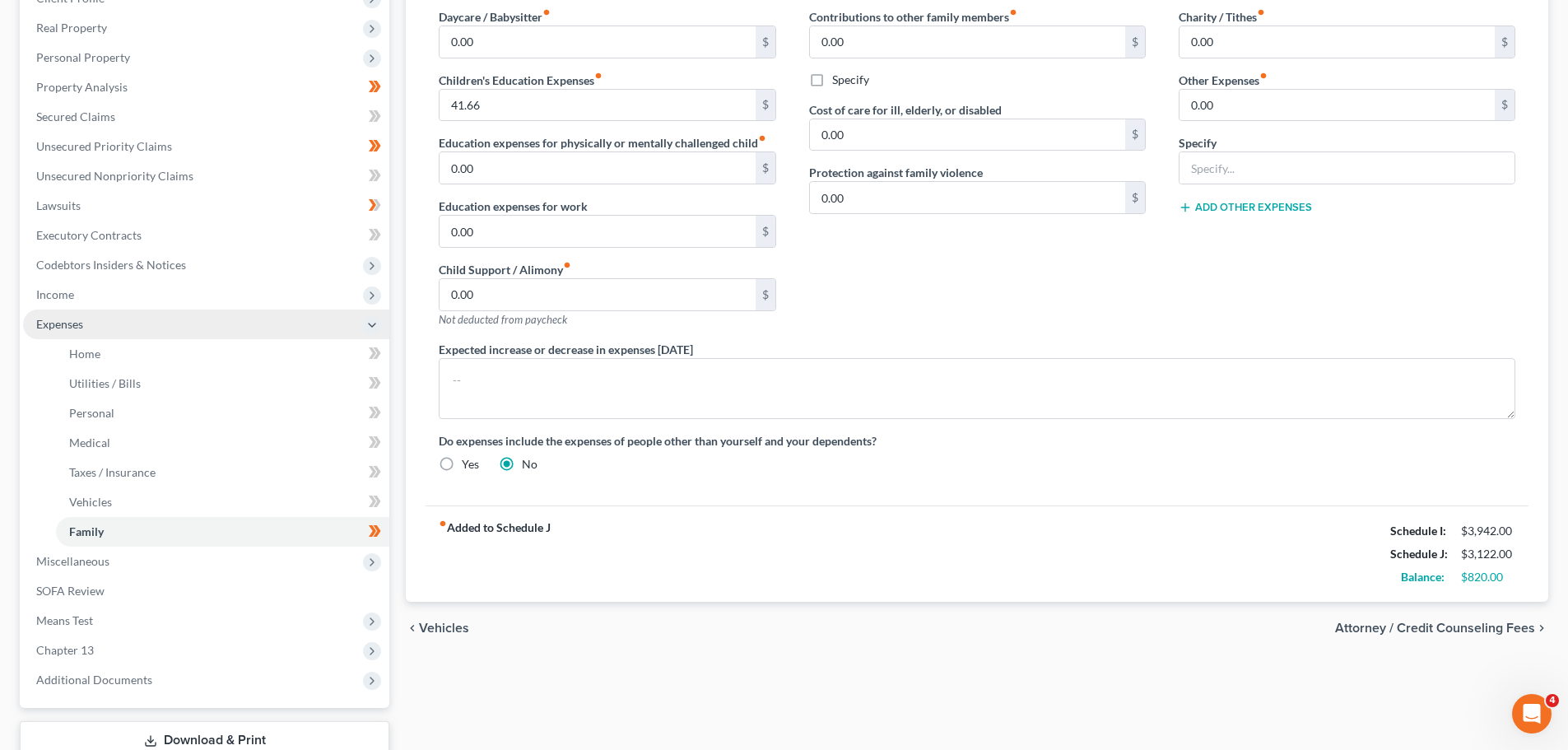
click at [57, 321] on span "Expenses" at bounding box center [60, 324] width 47 height 14
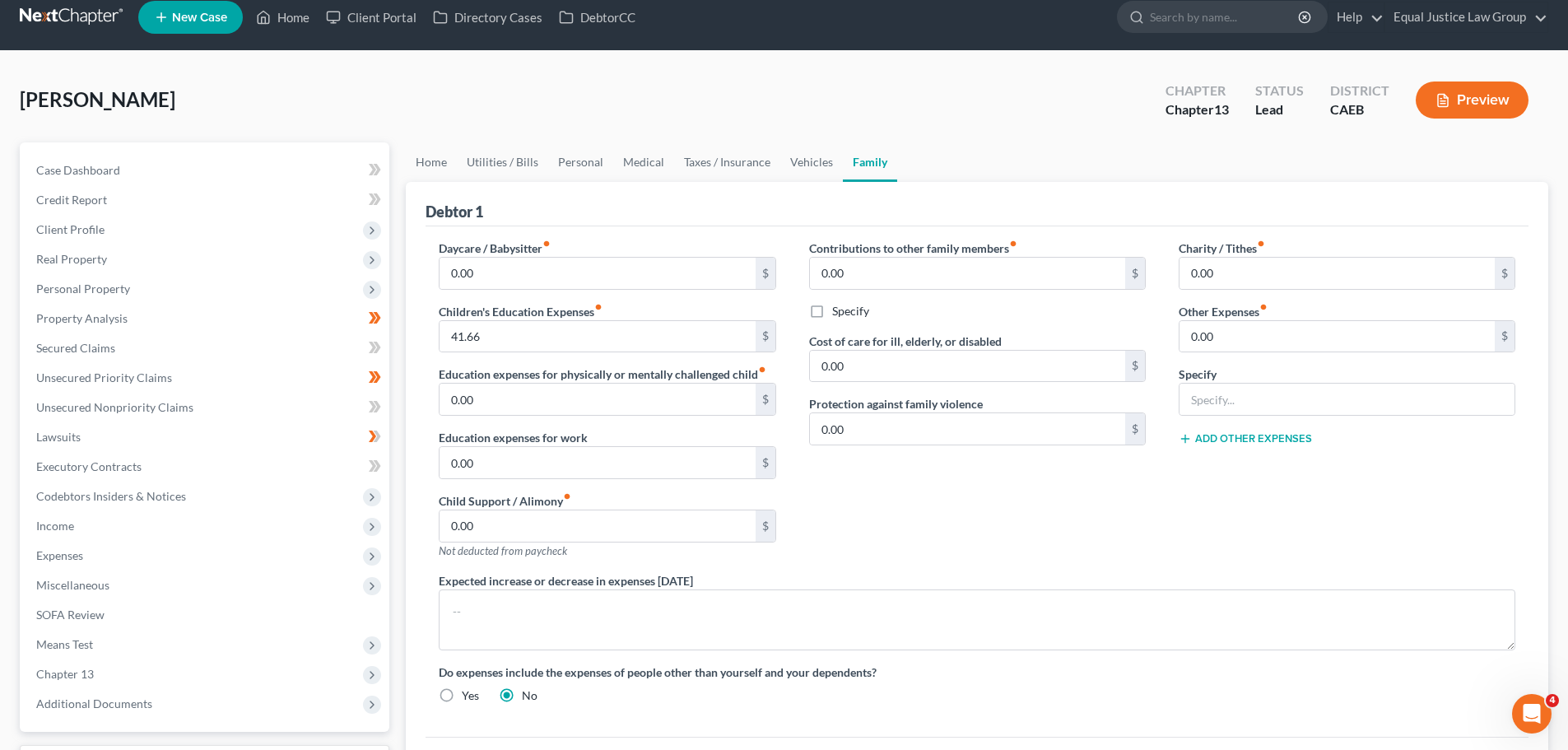
scroll to position [0, 0]
